Goal: Navigation & Orientation: Find specific page/section

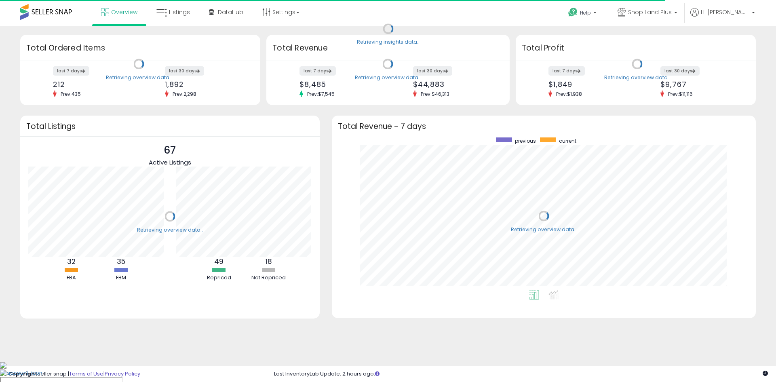
scroll to position [153, 408]
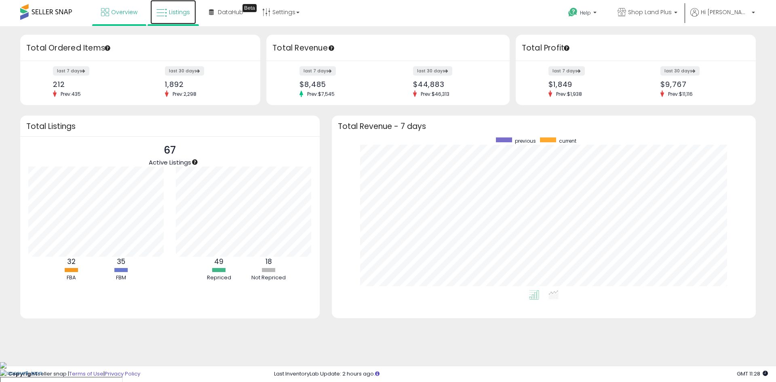
click at [172, 11] on span "Listings" at bounding box center [179, 12] width 21 height 8
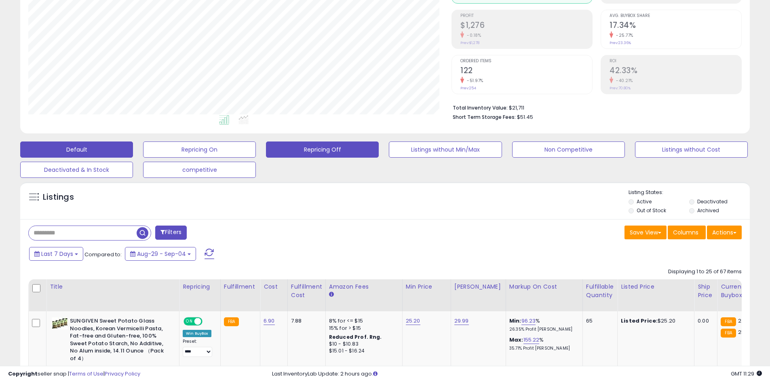
scroll to position [81, 0]
